Goal: Task Accomplishment & Management: Manage account settings

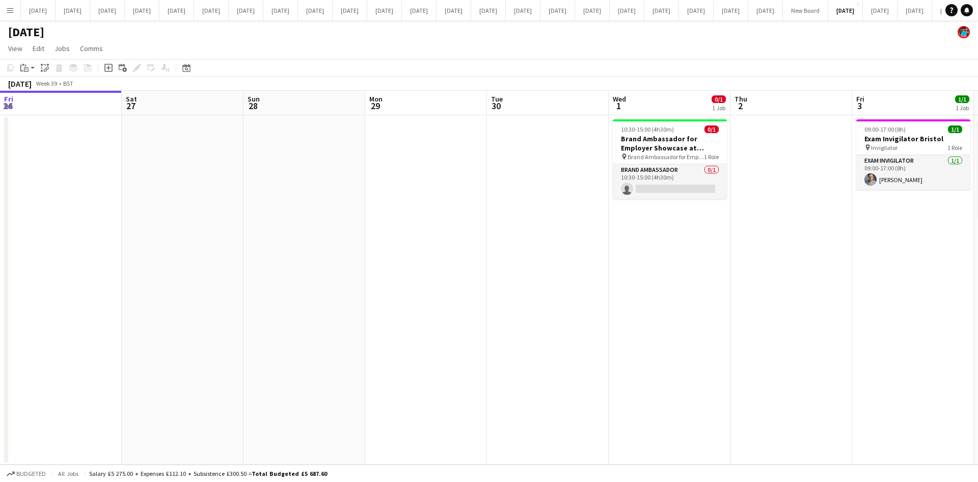
scroll to position [0, 308]
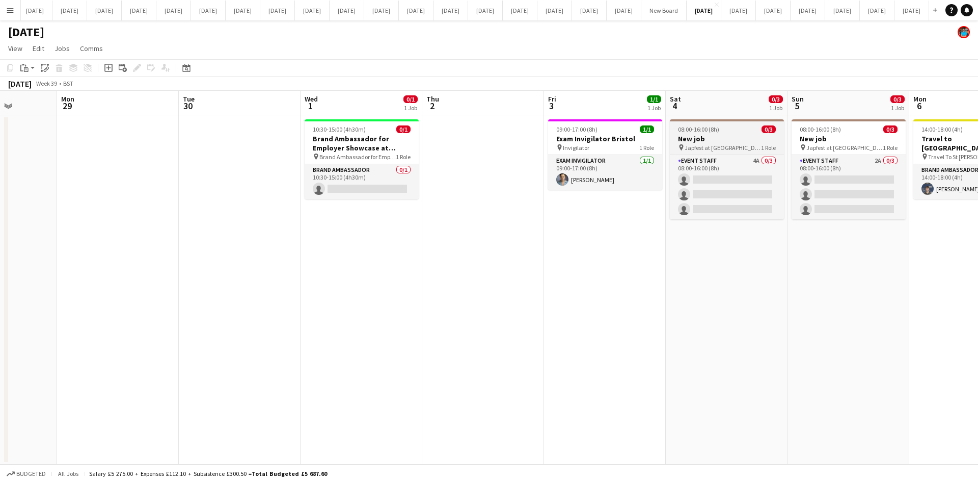
click at [715, 144] on span "Japfest at [GEOGRAPHIC_DATA]" at bounding box center [723, 148] width 76 height 8
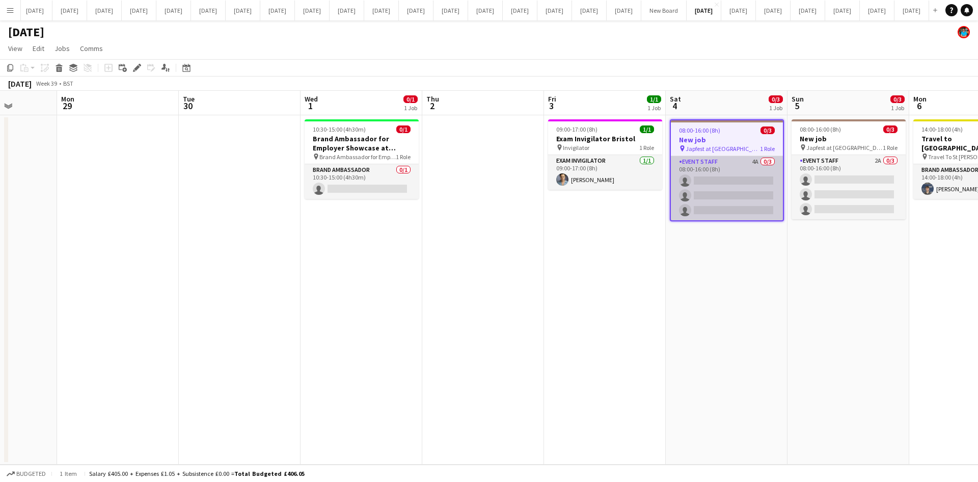
click at [729, 186] on app-card-role "Event Staff 4A 0/3 08:00-16:00 (8h) single-neutral-actions single-neutral-actio…" at bounding box center [727, 188] width 112 height 64
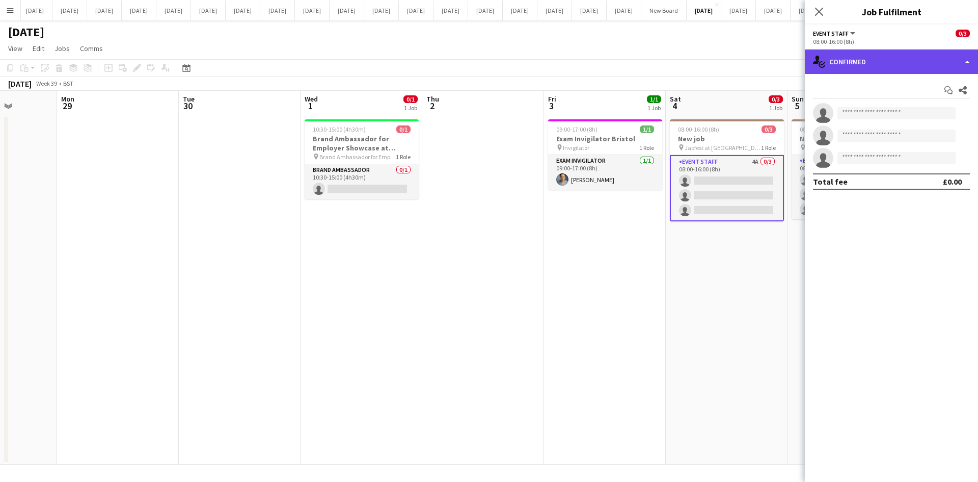
click at [962, 65] on div "single-neutral-actions-check-2 Confirmed" at bounding box center [891, 61] width 173 height 24
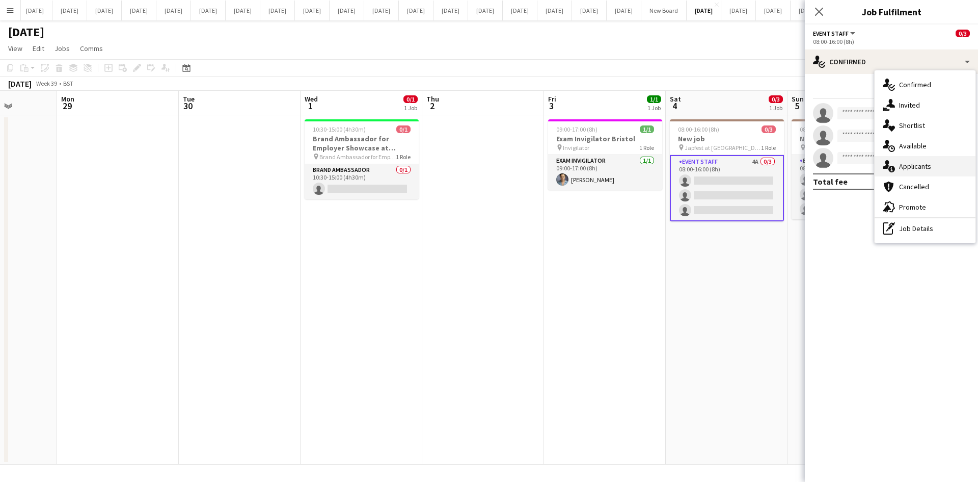
click at [914, 165] on span "Applicants" at bounding box center [915, 166] width 32 height 9
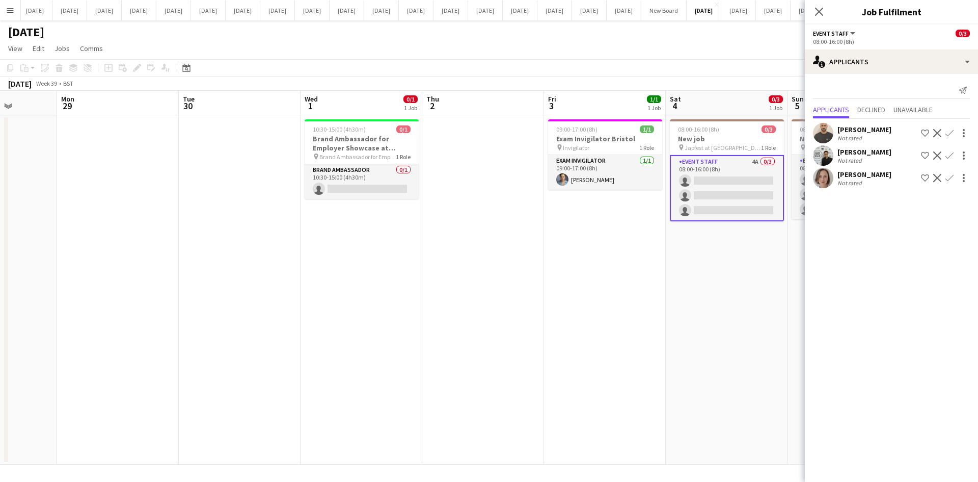
click at [868, 176] on div "[PERSON_NAME]" at bounding box center [865, 174] width 54 height 9
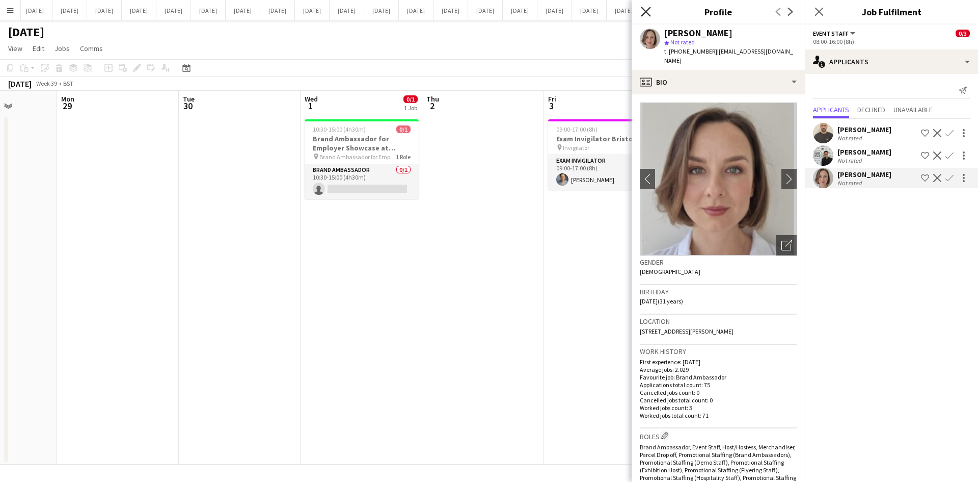
click at [647, 9] on icon "Close pop-in" at bounding box center [646, 12] width 10 height 10
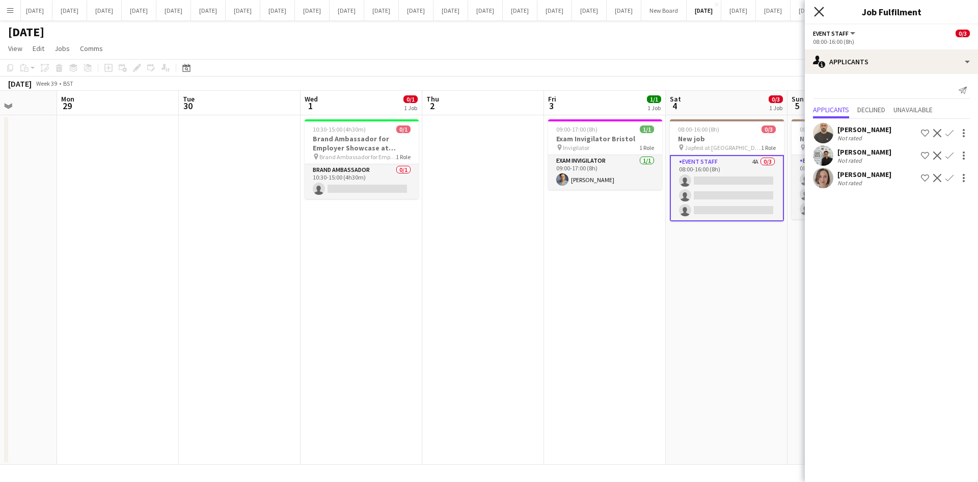
click at [822, 14] on icon "Close pop-in" at bounding box center [819, 12] width 10 height 10
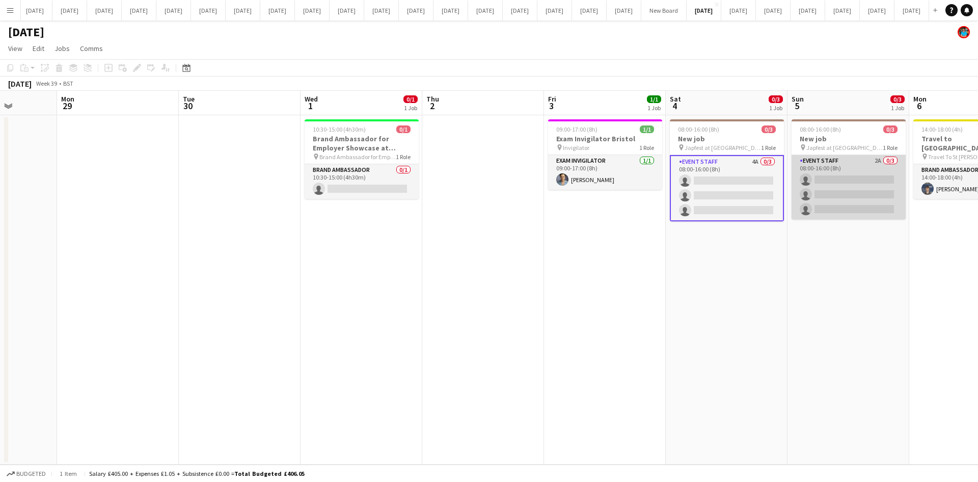
click at [834, 193] on app-card-role "Event Staff 2A 0/3 08:00-16:00 (8h) single-neutral-actions single-neutral-actio…" at bounding box center [849, 187] width 114 height 64
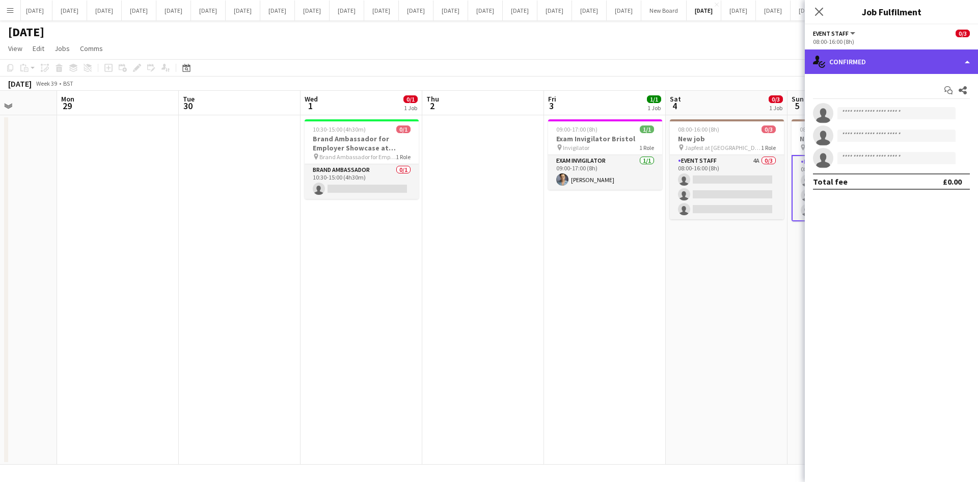
click at [961, 62] on div "single-neutral-actions-check-2 Confirmed" at bounding box center [891, 61] width 173 height 24
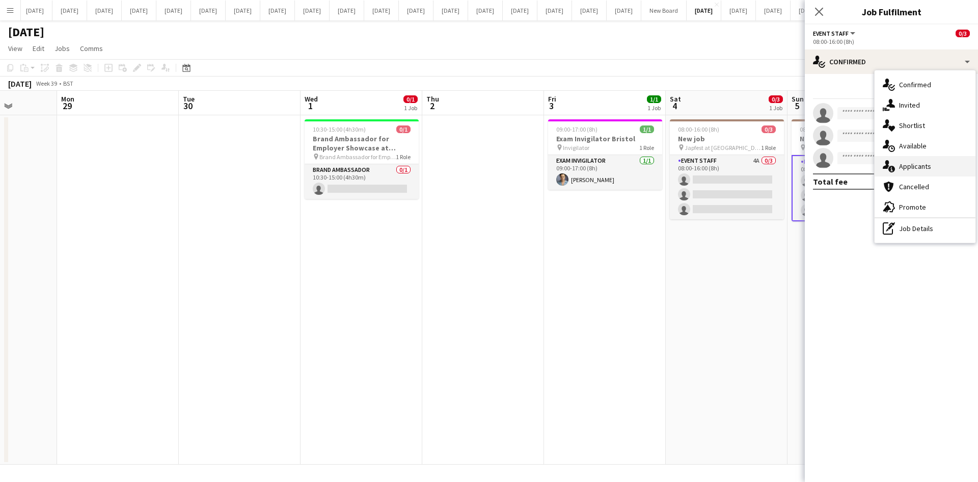
click at [922, 169] on span "Applicants" at bounding box center [915, 166] width 32 height 9
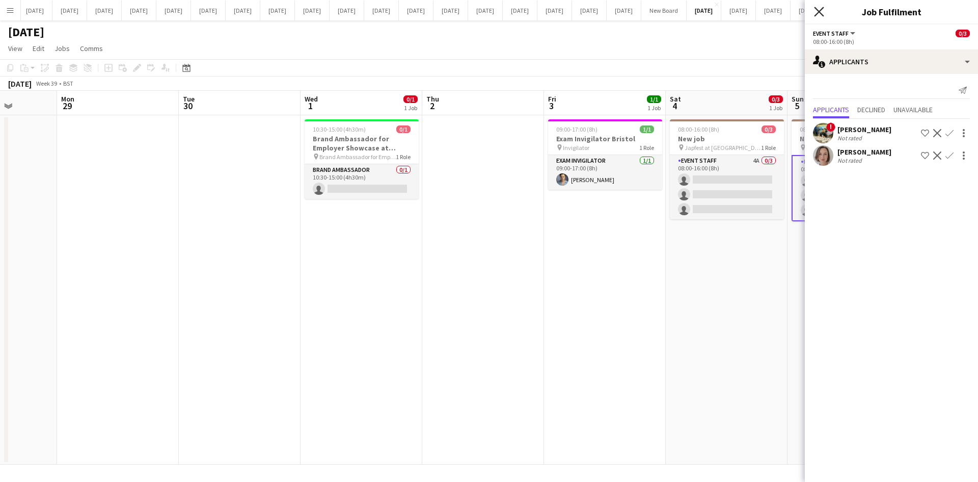
click at [819, 9] on icon "Close pop-in" at bounding box center [819, 12] width 10 height 10
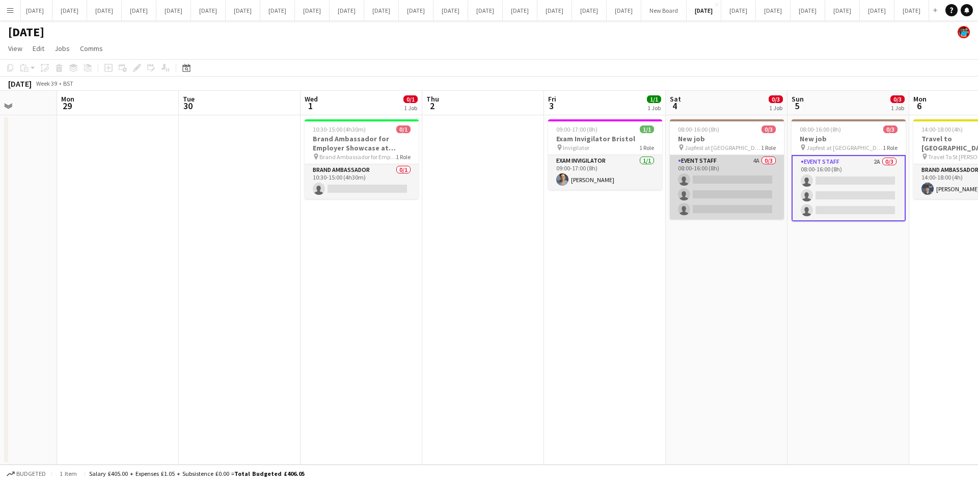
click at [735, 205] on app-card-role "Event Staff 4A 0/3 08:00-16:00 (8h) single-neutral-actions single-neutral-actio…" at bounding box center [727, 187] width 114 height 64
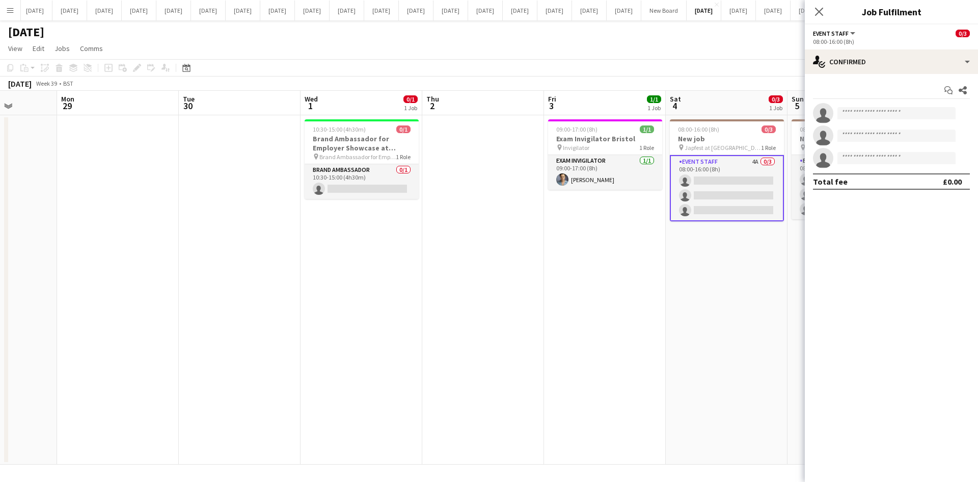
click at [818, 12] on icon at bounding box center [819, 12] width 8 height 8
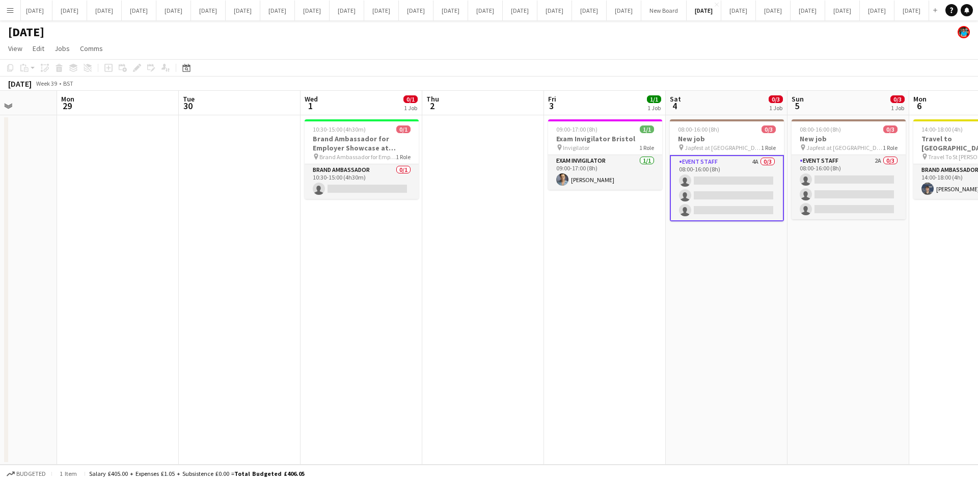
click at [862, 247] on app-date-cell "08:00-16:00 (8h) 0/3 New job pin Japfest at Goodwood 1 Role Event Staff 2A 0/3 …" at bounding box center [849, 289] width 122 height 349
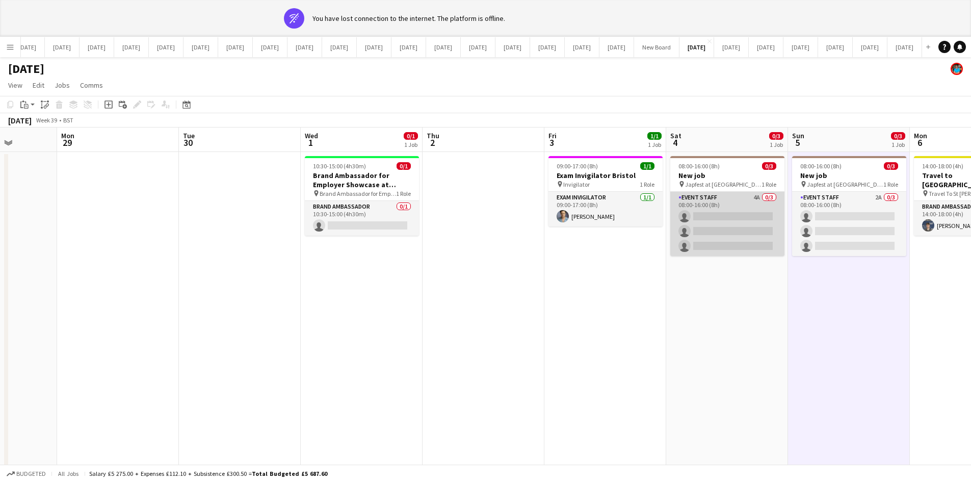
click at [730, 246] on app-card-role "Event Staff 4A 0/3 08:00-16:00 (8h) single-neutral-actions single-neutral-actio…" at bounding box center [727, 224] width 114 height 64
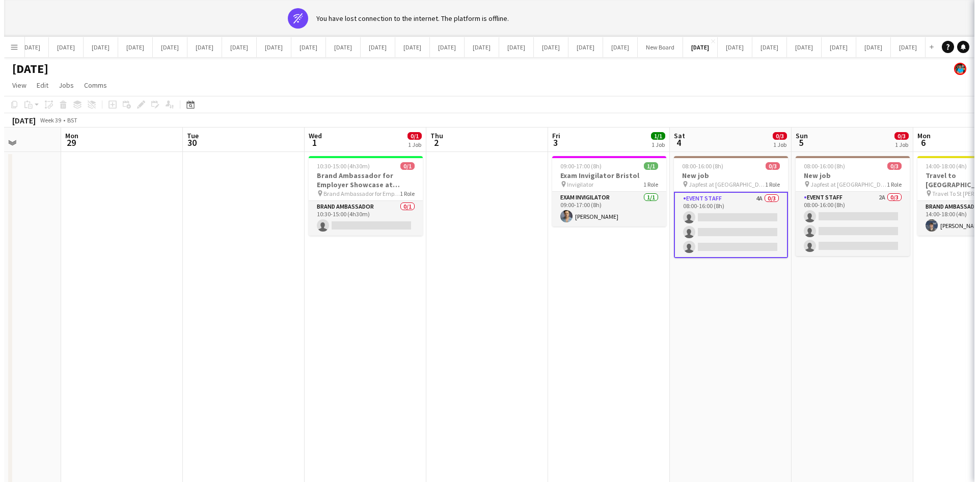
scroll to position [0, 309]
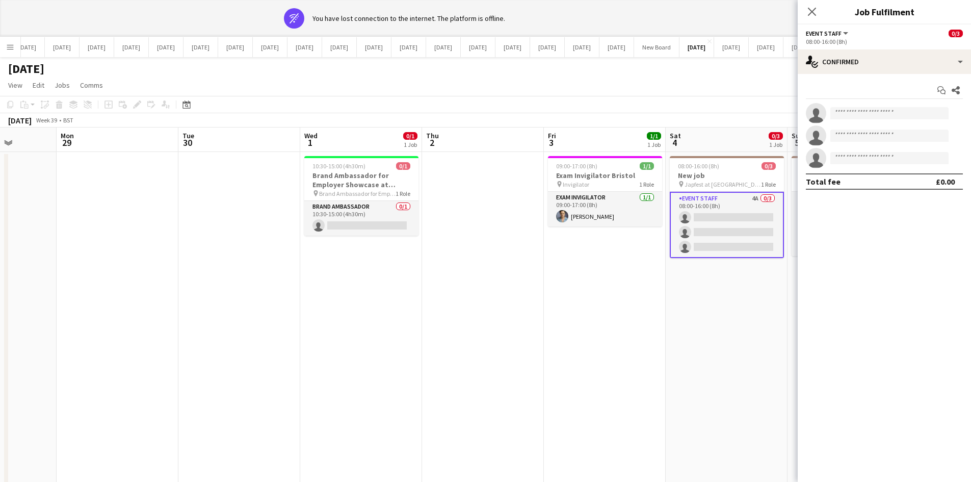
drag, startPoint x: 813, startPoint y: 7, endPoint x: 807, endPoint y: 19, distance: 13.9
click at [813, 8] on icon "Close pop-in" at bounding box center [812, 12] width 8 height 8
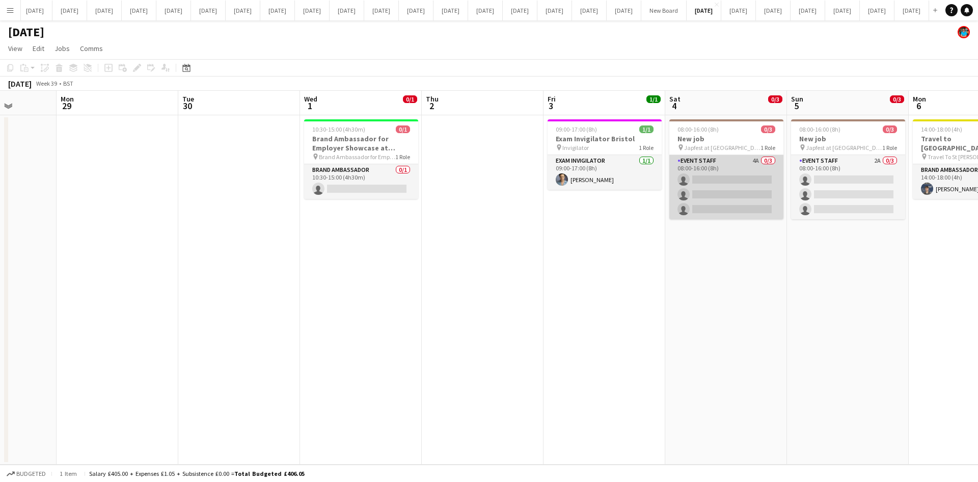
click at [724, 188] on app-card-role "Event Staff 4A 0/3 08:00-16:00 (8h) single-neutral-actions single-neutral-actio…" at bounding box center [727, 187] width 114 height 64
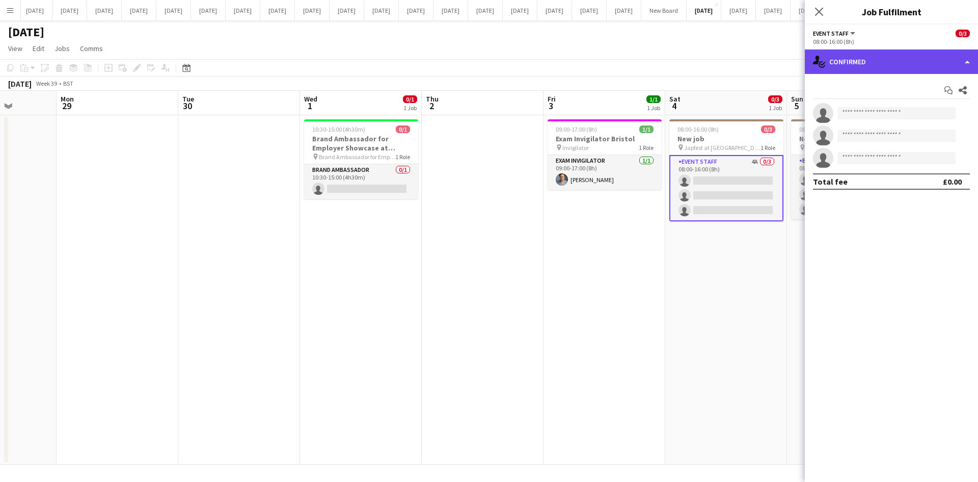
click at [966, 65] on div "single-neutral-actions-check-2 Confirmed" at bounding box center [891, 61] width 173 height 24
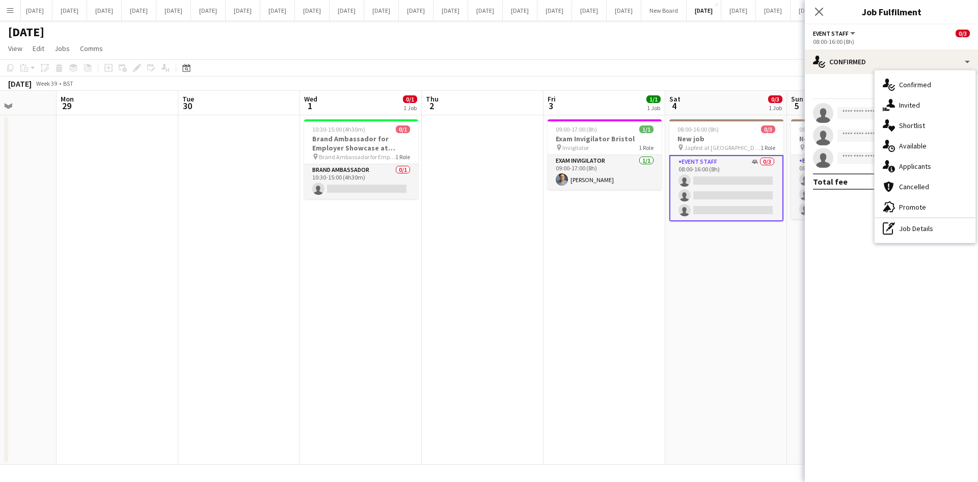
click at [919, 165] on span "Applicants" at bounding box center [915, 166] width 32 height 9
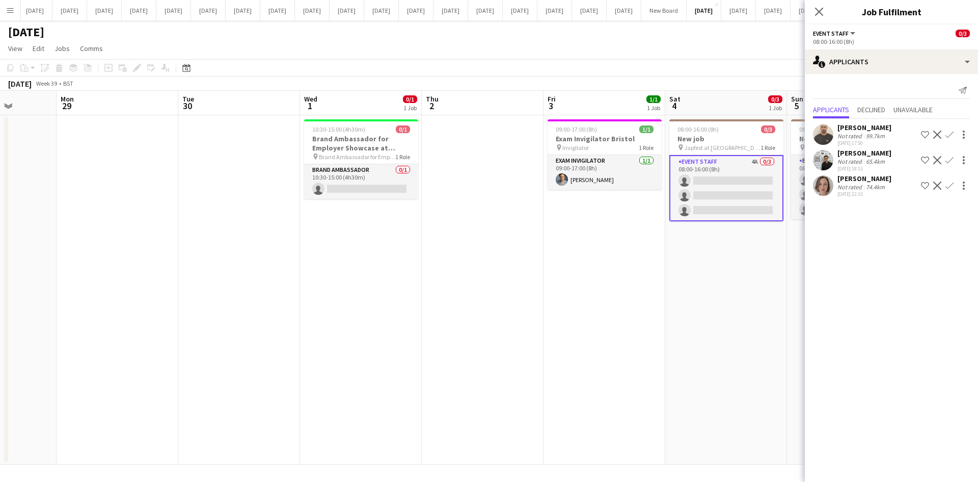
click at [950, 188] on app-icon "Confirm" at bounding box center [950, 185] width 8 height 8
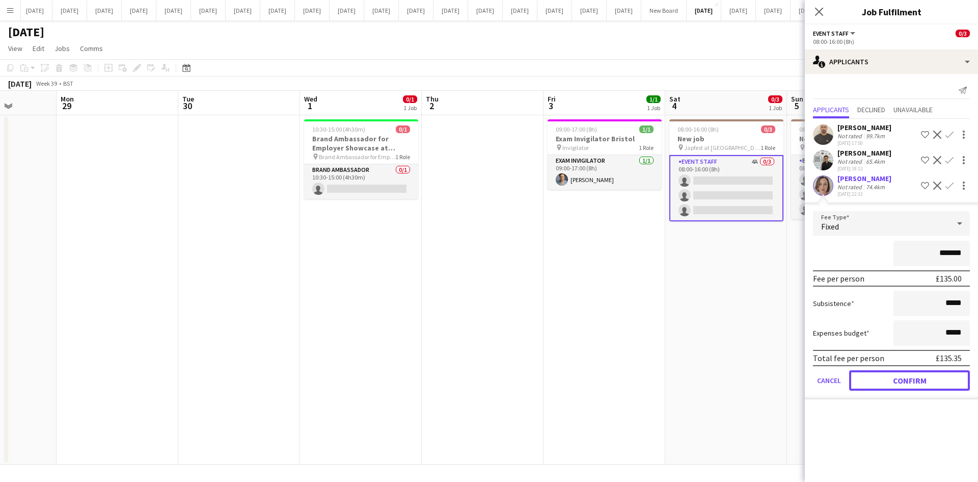
click at [926, 384] on button "Confirm" at bounding box center [909, 380] width 121 height 20
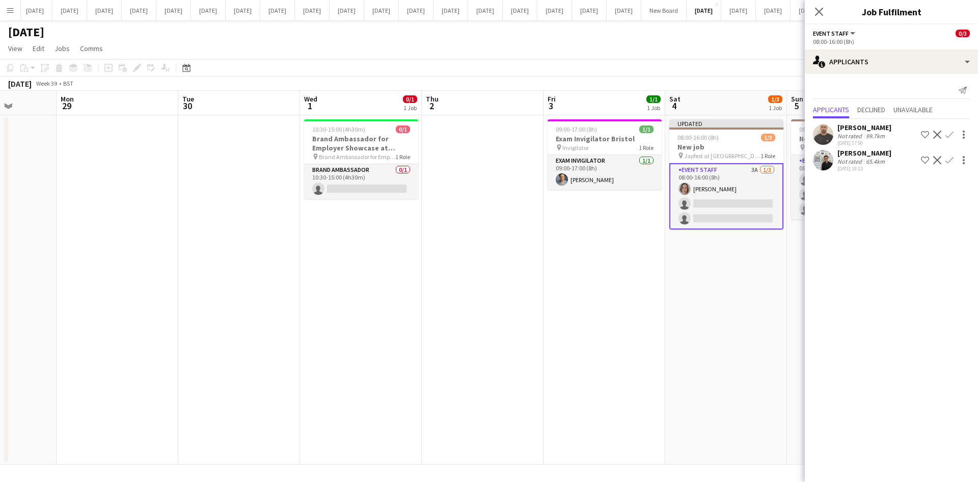
click at [761, 344] on app-date-cell "Updated 08:00-16:00 (8h) 1/3 New job pin Japfest at Goodwood 1 Role Event Staff…" at bounding box center [727, 289] width 122 height 349
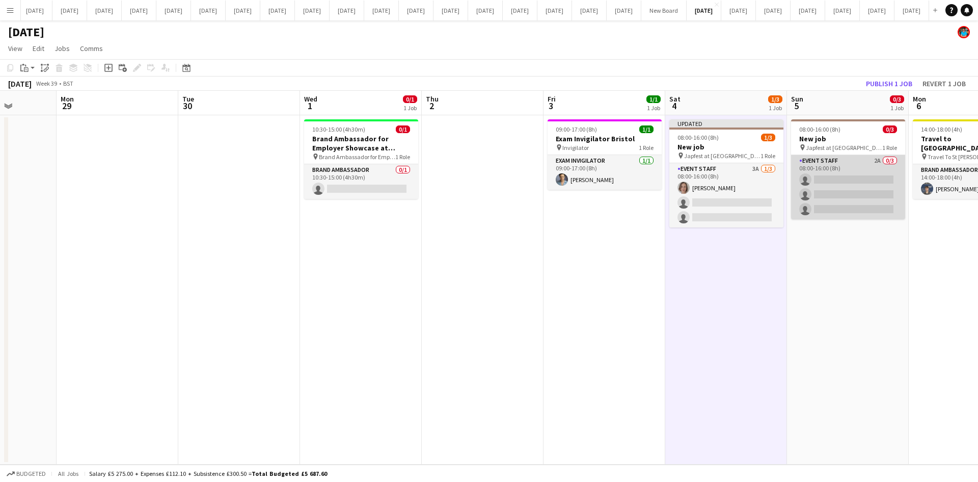
click at [854, 172] on app-card-role "Event Staff 2A 0/3 08:00-16:00 (8h) single-neutral-actions single-neutral-actio…" at bounding box center [848, 187] width 114 height 64
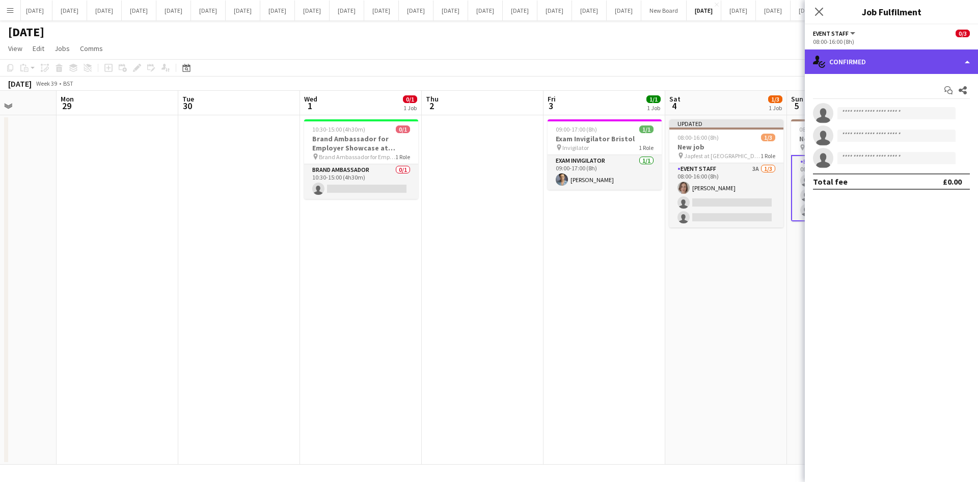
click at [962, 61] on div "single-neutral-actions-check-2 Confirmed" at bounding box center [891, 61] width 173 height 24
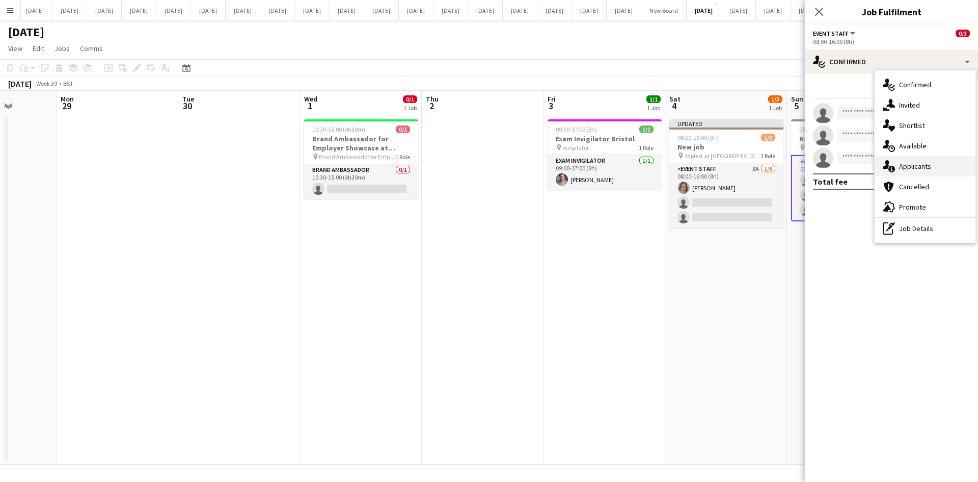
click at [921, 171] on div "single-neutral-actions-information Applicants" at bounding box center [925, 166] width 101 height 20
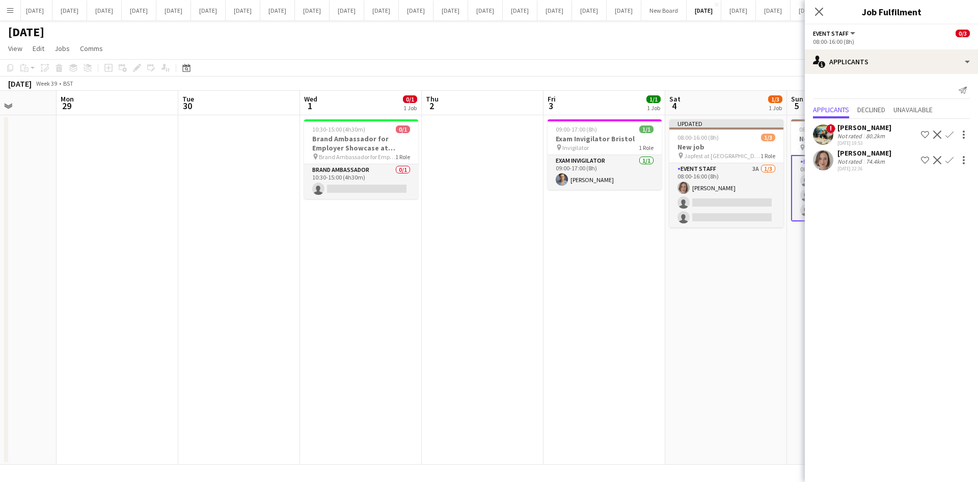
click at [949, 161] on app-icon "Confirm" at bounding box center [950, 160] width 8 height 8
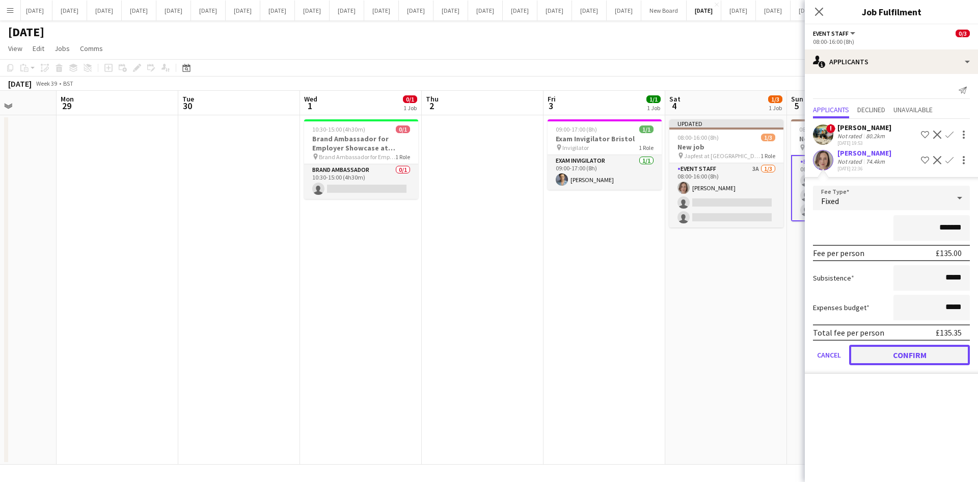
click at [916, 349] on button "Confirm" at bounding box center [909, 354] width 121 height 20
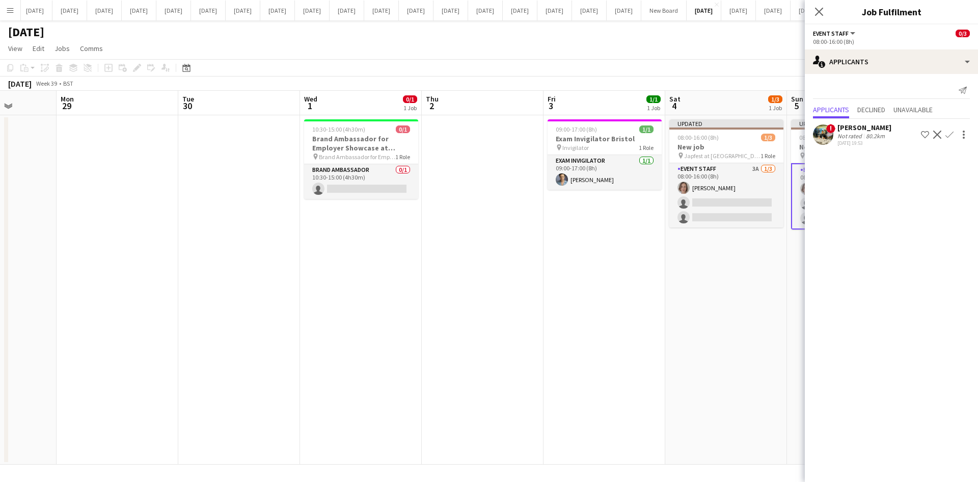
click at [769, 332] on app-date-cell "Updated 08:00-16:00 (8h) 1/3 New job pin Japfest at Goodwood 1 Role Event Staff…" at bounding box center [727, 289] width 122 height 349
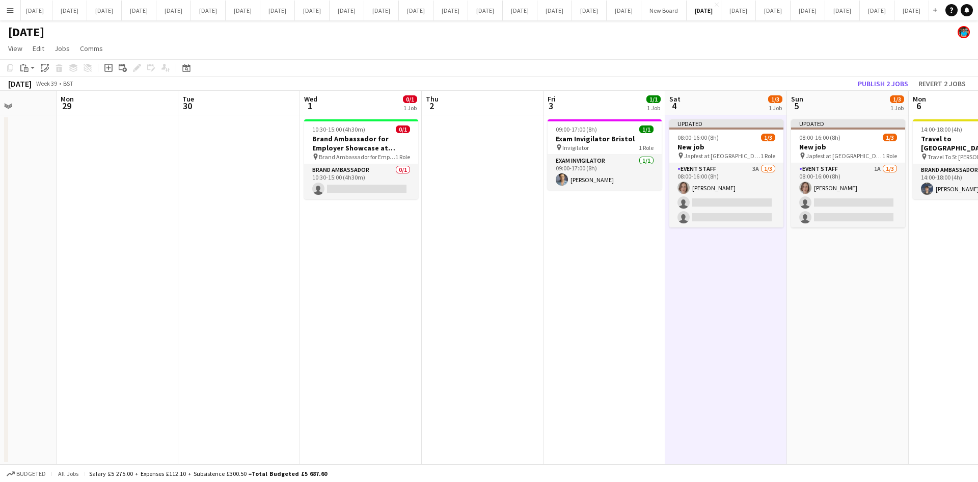
scroll to position [0, 309]
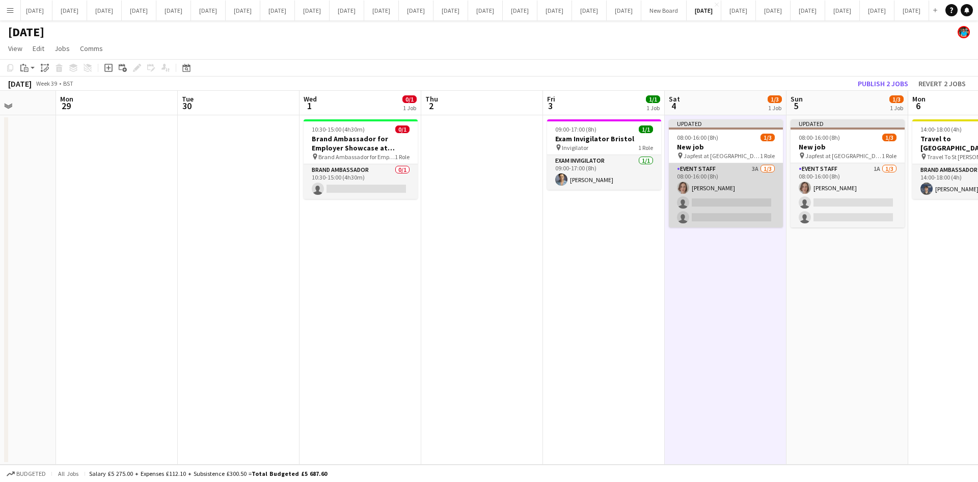
click at [736, 201] on app-card-role "Event Staff 3A [DATE] 08:00-16:00 (8h) [PERSON_NAME] single-neutral-actions sin…" at bounding box center [726, 195] width 114 height 64
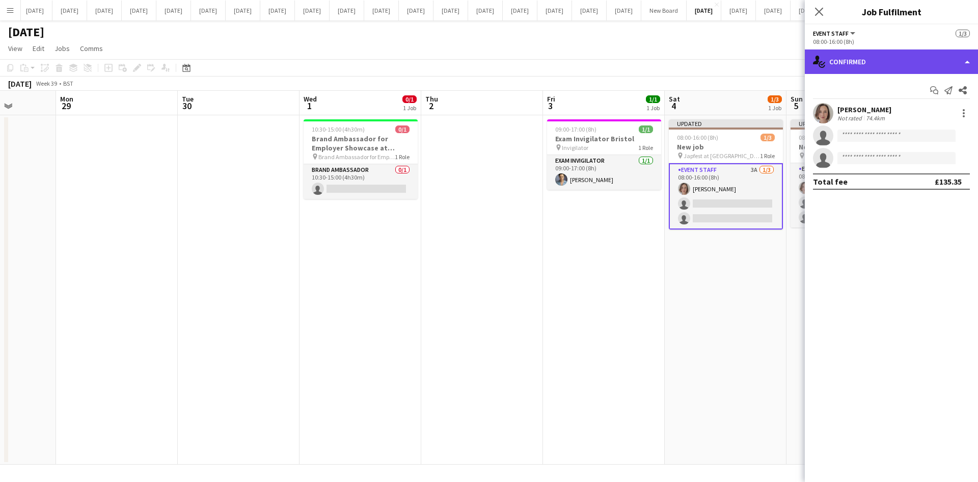
click at [964, 59] on div "single-neutral-actions-check-2 Confirmed" at bounding box center [891, 61] width 173 height 24
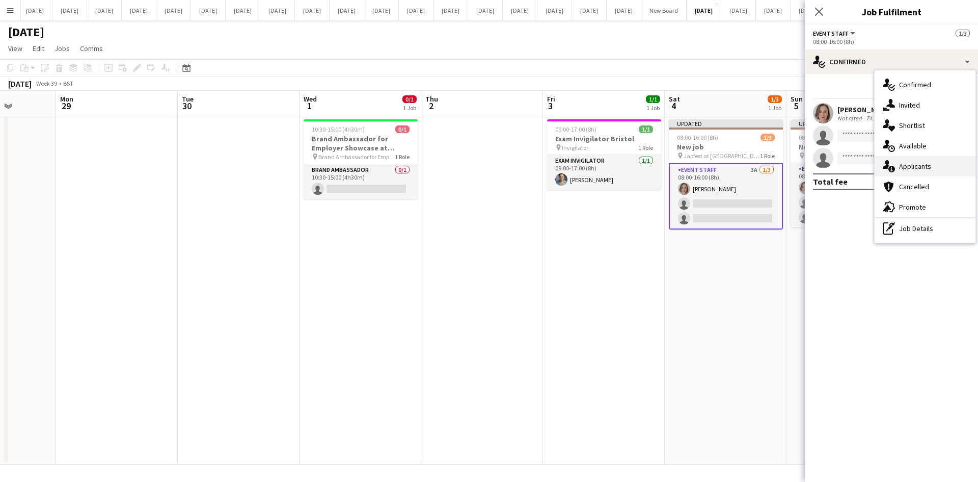
click at [902, 166] on span "Applicants" at bounding box center [915, 166] width 32 height 9
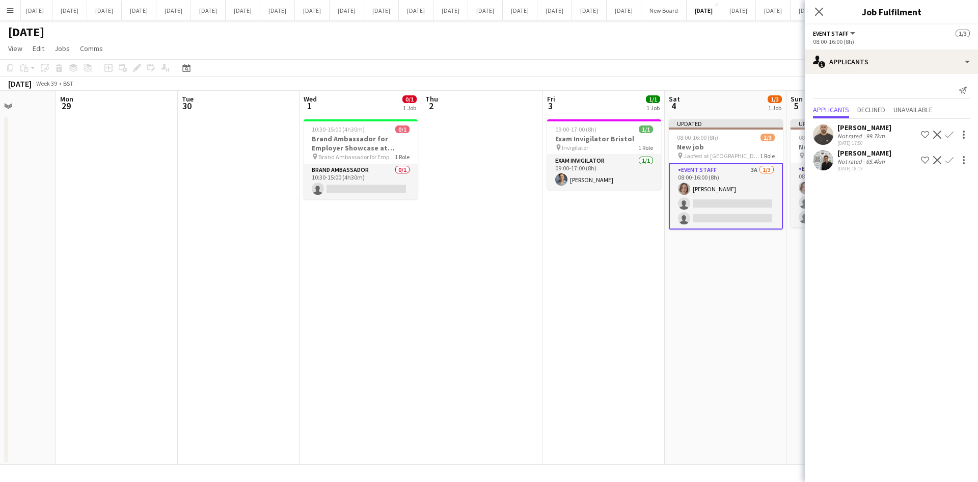
click at [856, 130] on div "[PERSON_NAME]" at bounding box center [865, 127] width 54 height 9
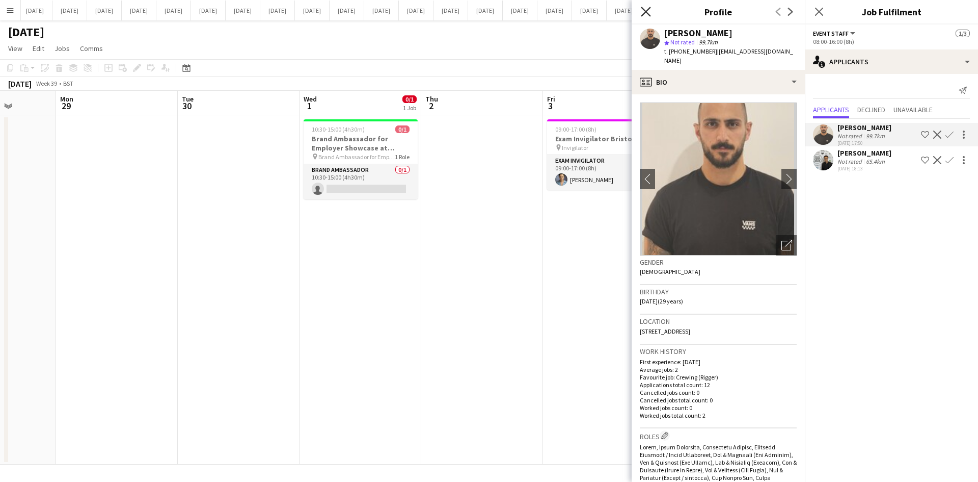
click at [647, 7] on icon "Close pop-in" at bounding box center [646, 12] width 10 height 10
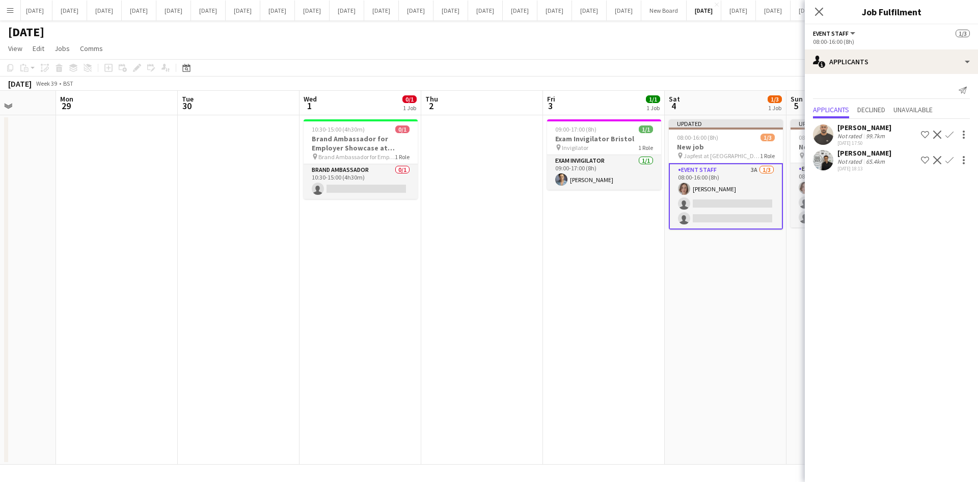
click at [825, 13] on app-icon "Close pop-in" at bounding box center [819, 12] width 12 height 12
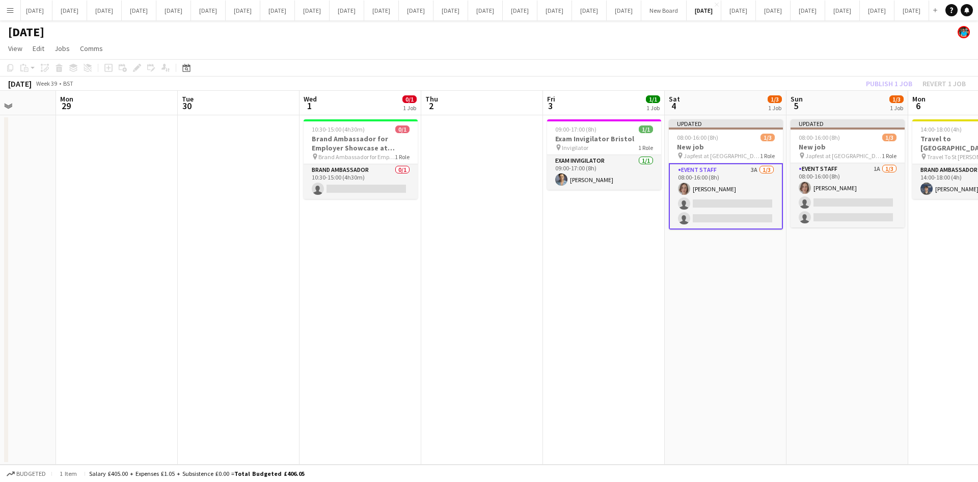
click at [582, 310] on app-date-cell "09:00-17:00 (8h) 1/1 Exam Invigilator Bristol pin Invigilator 1 Role Exam Invig…" at bounding box center [604, 289] width 122 height 349
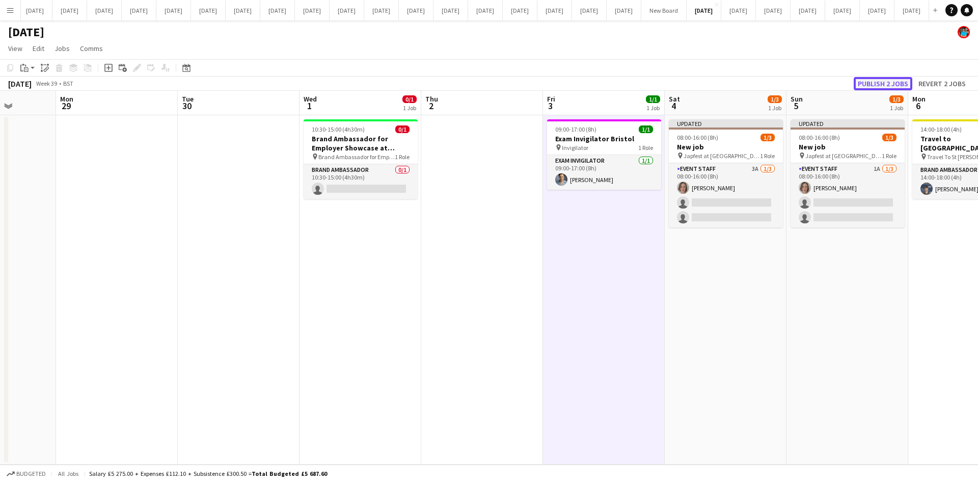
click at [875, 84] on button "Publish 2 jobs" at bounding box center [883, 83] width 59 height 13
